Goal: Find specific page/section: Find specific page/section

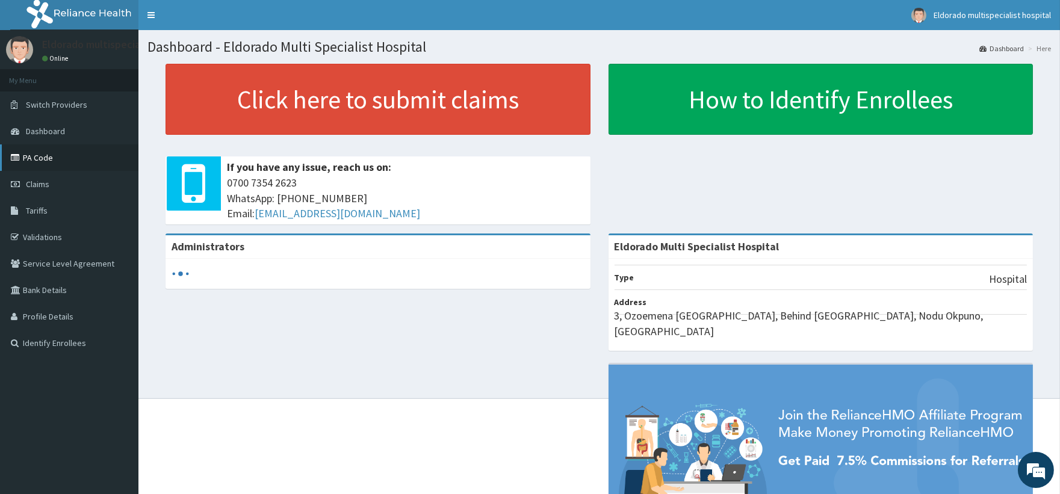
click at [57, 161] on link "PA Code" at bounding box center [69, 157] width 138 height 26
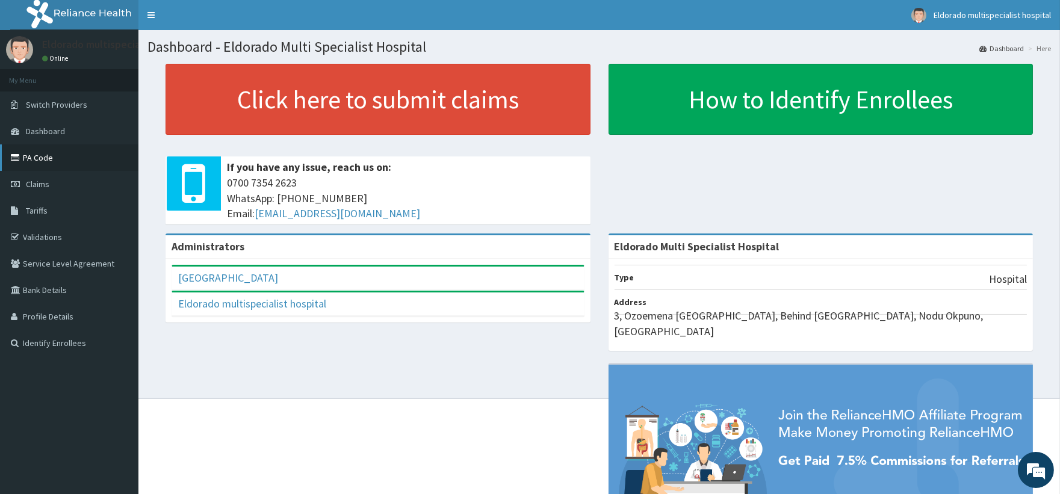
click at [70, 161] on link "PA Code" at bounding box center [69, 157] width 138 height 26
